Goal: Find specific page/section: Find specific page/section

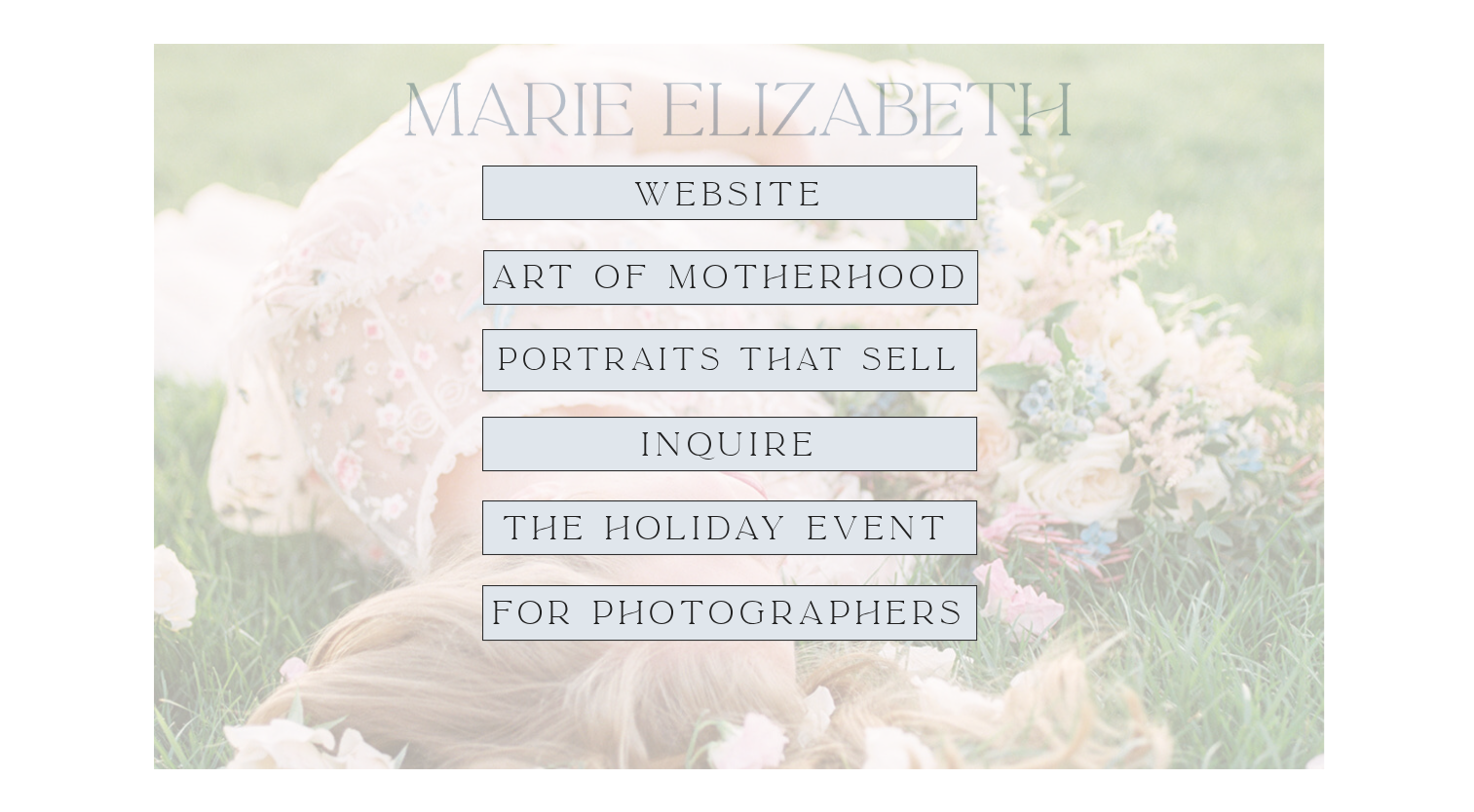
click at [735, 194] on h1 "website" at bounding box center [729, 195] width 224 height 36
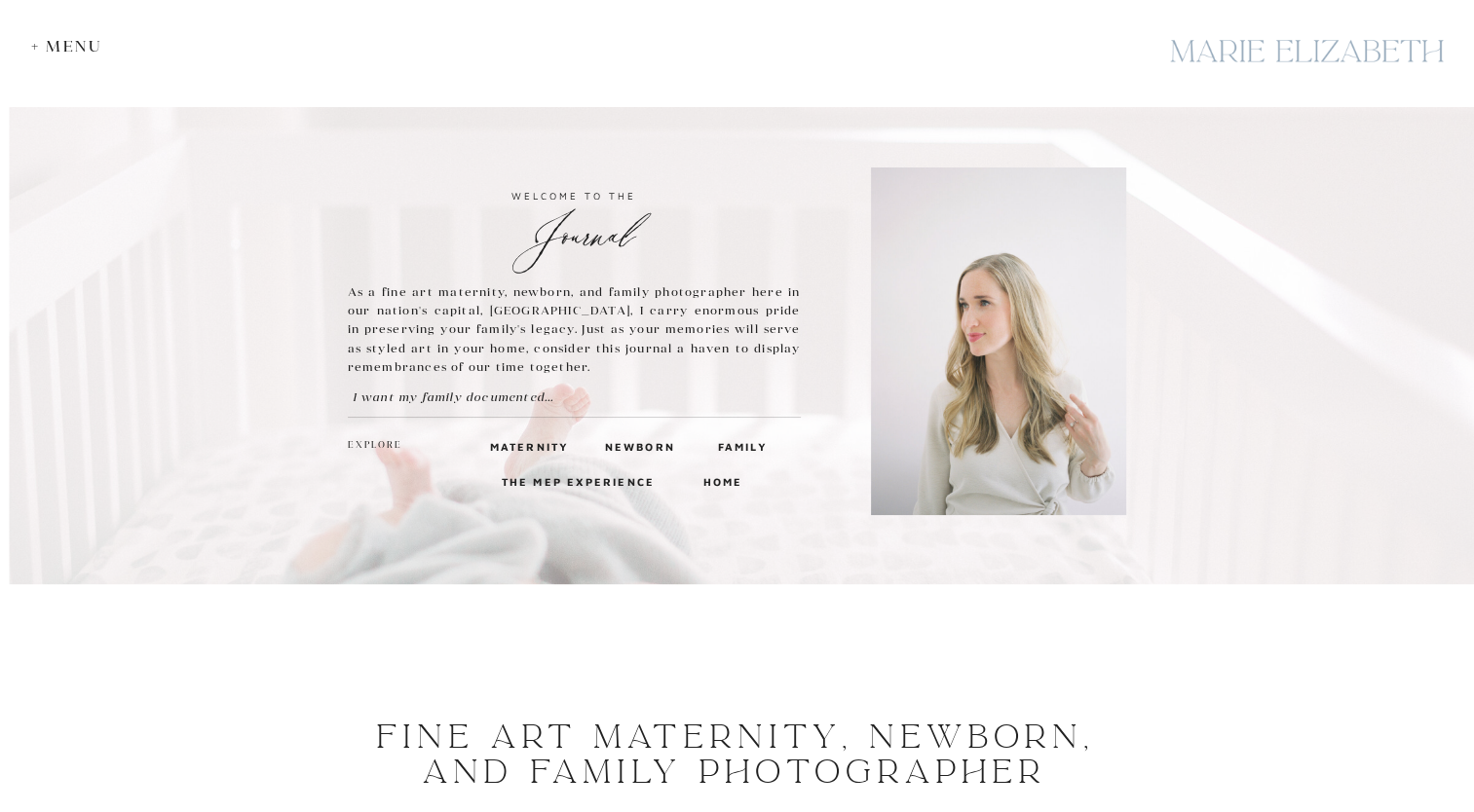
click at [1242, 55] on div at bounding box center [1306, 51] width 293 height 71
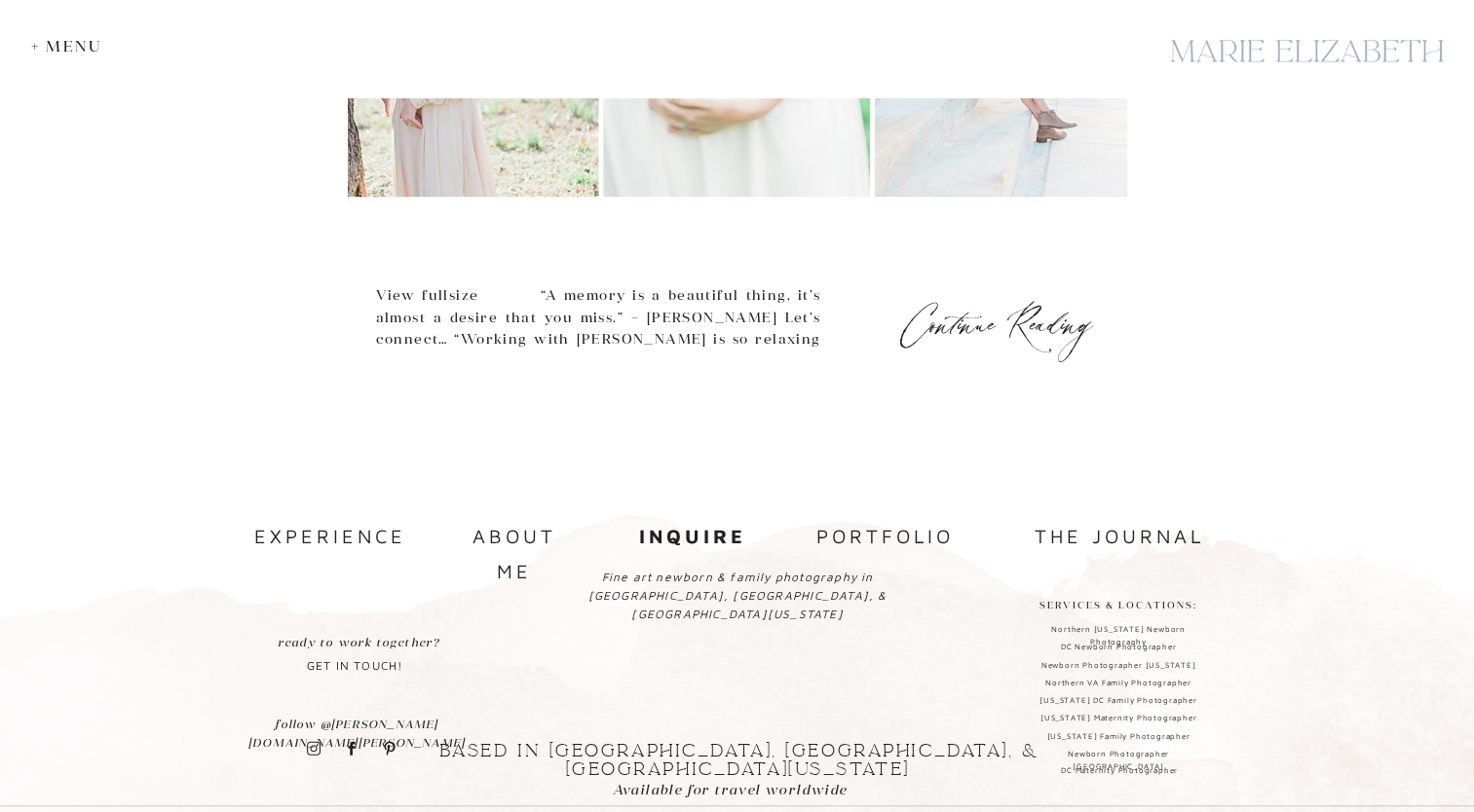
scroll to position [1110, 0]
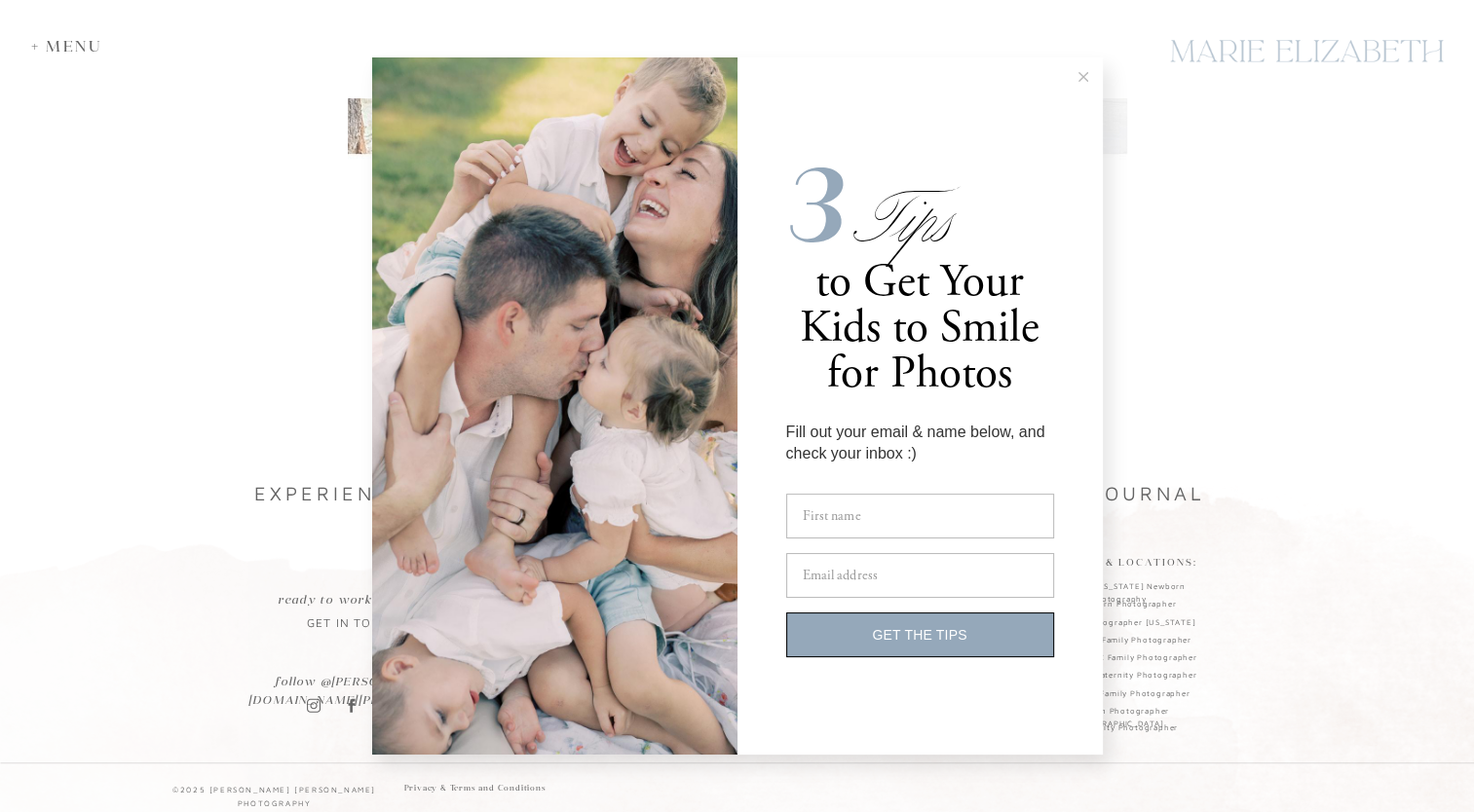
click at [1080, 79] on line at bounding box center [1082, 76] width 9 height 9
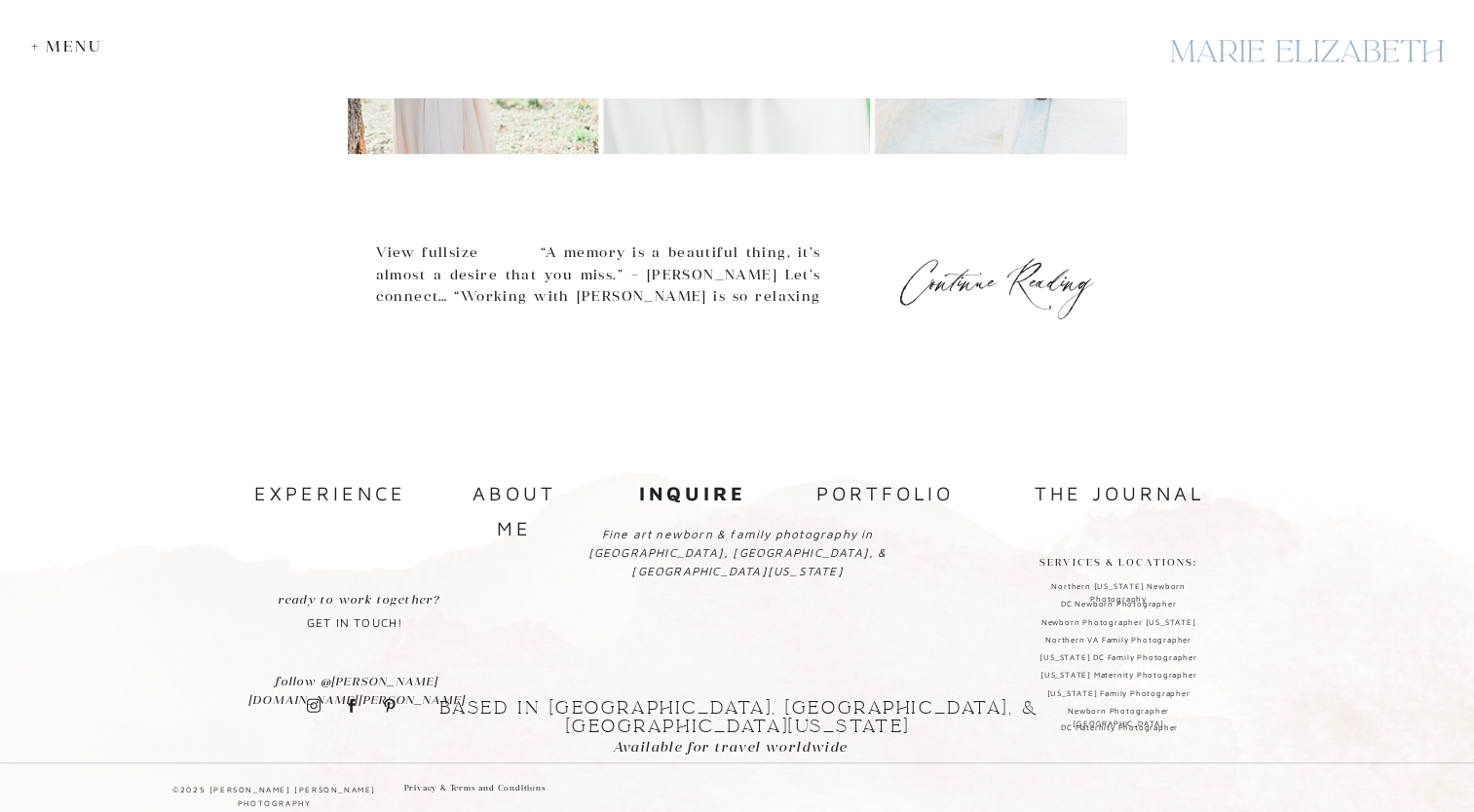
click at [374, 493] on nav "experience" at bounding box center [327, 494] width 146 height 35
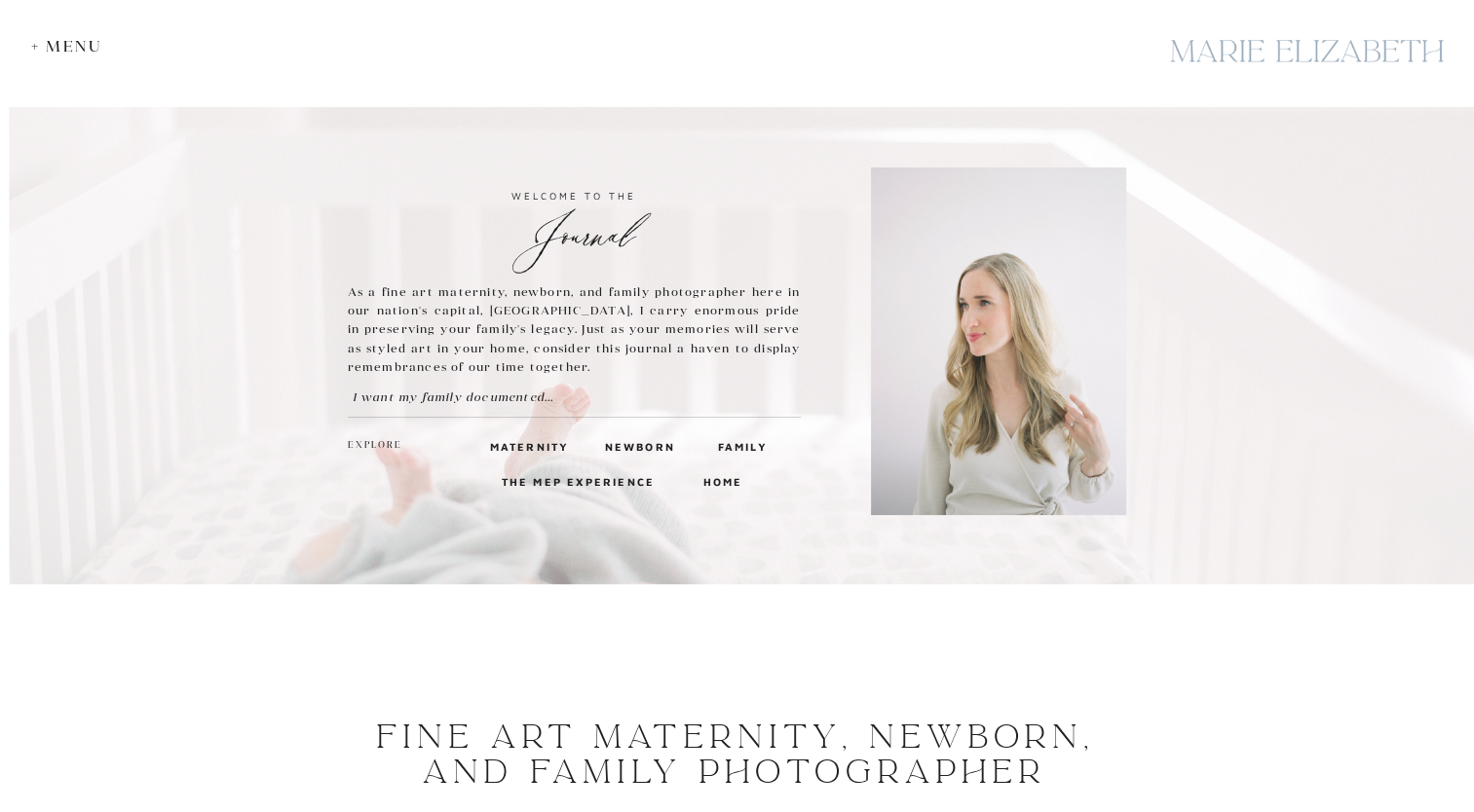
click at [42, 51] on div "+ Menu" at bounding box center [71, 46] width 81 height 19
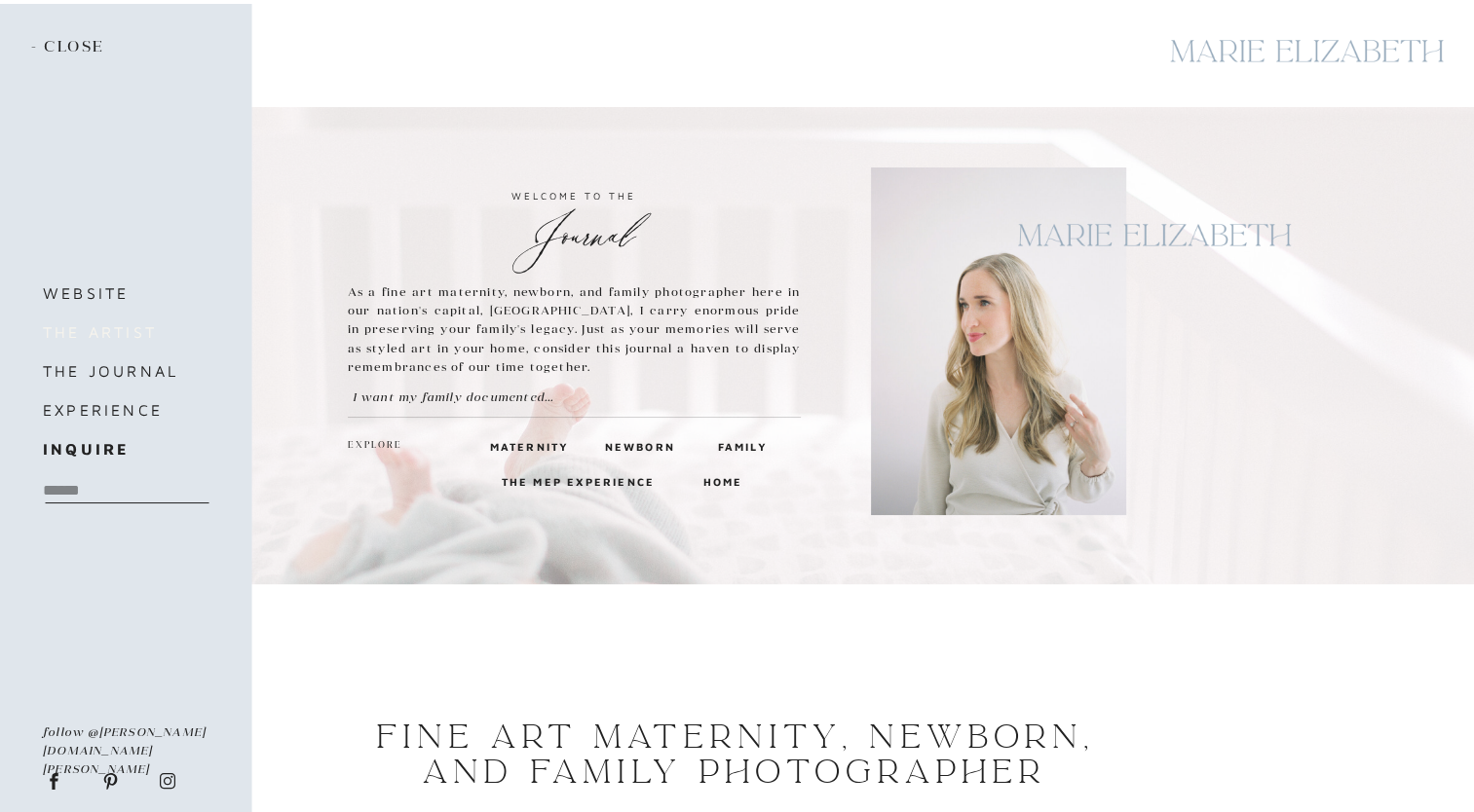
click at [147, 329] on h3 "the artist" at bounding box center [124, 332] width 163 height 27
